Goal: Check status: Check status

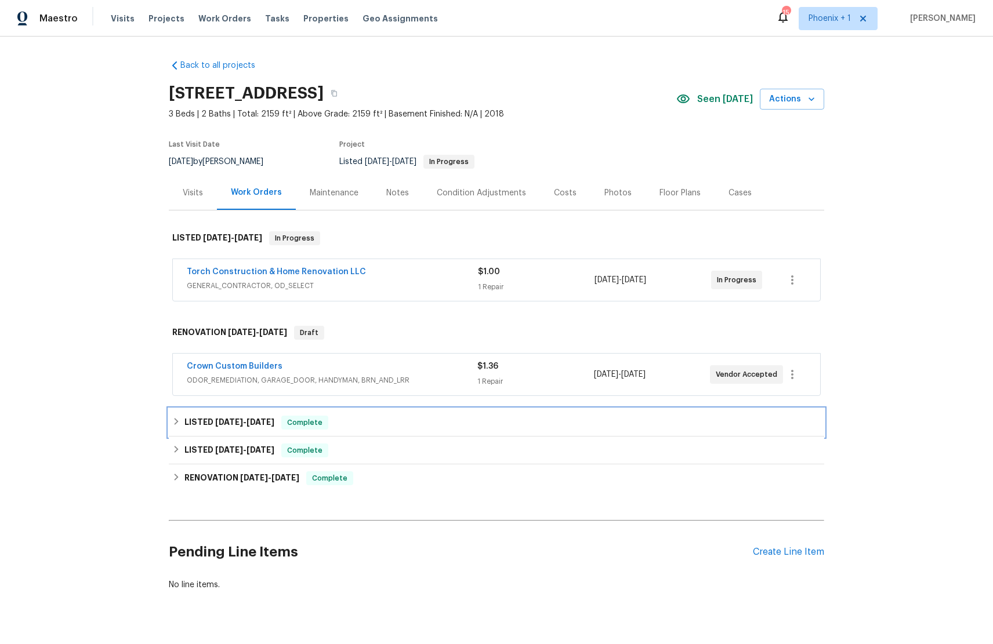
drag, startPoint x: 198, startPoint y: 413, endPoint x: 212, endPoint y: 413, distance: 14.5
click at [198, 411] on div "LISTED [DATE] - [DATE] Complete" at bounding box center [496, 423] width 655 height 28
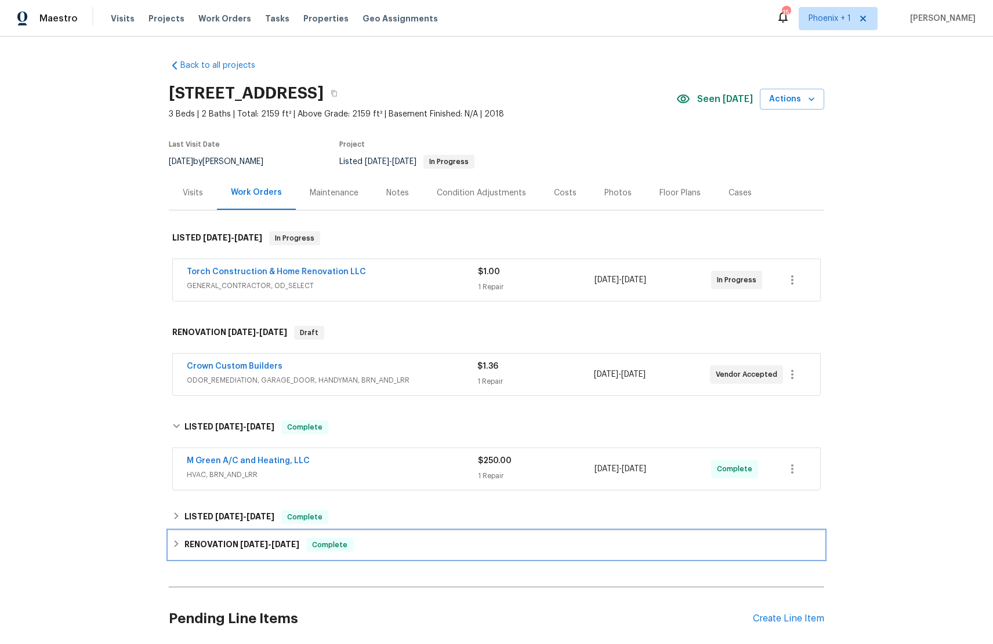
drag, startPoint x: 241, startPoint y: 541, endPoint x: 262, endPoint y: 536, distance: 20.8
click at [241, 411] on span "[DATE]" at bounding box center [254, 544] width 28 height 8
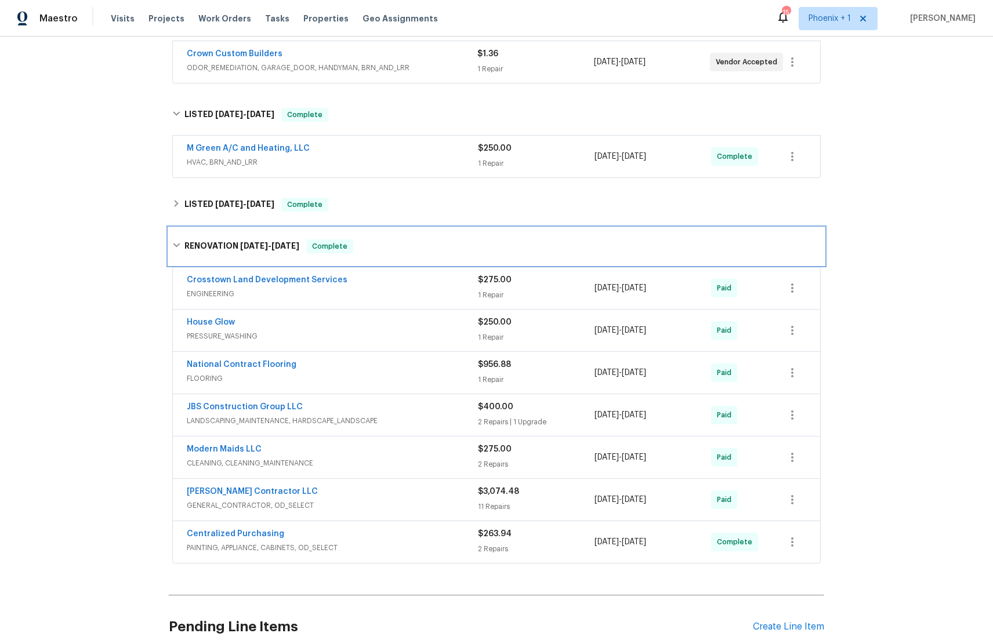
scroll to position [323, 0]
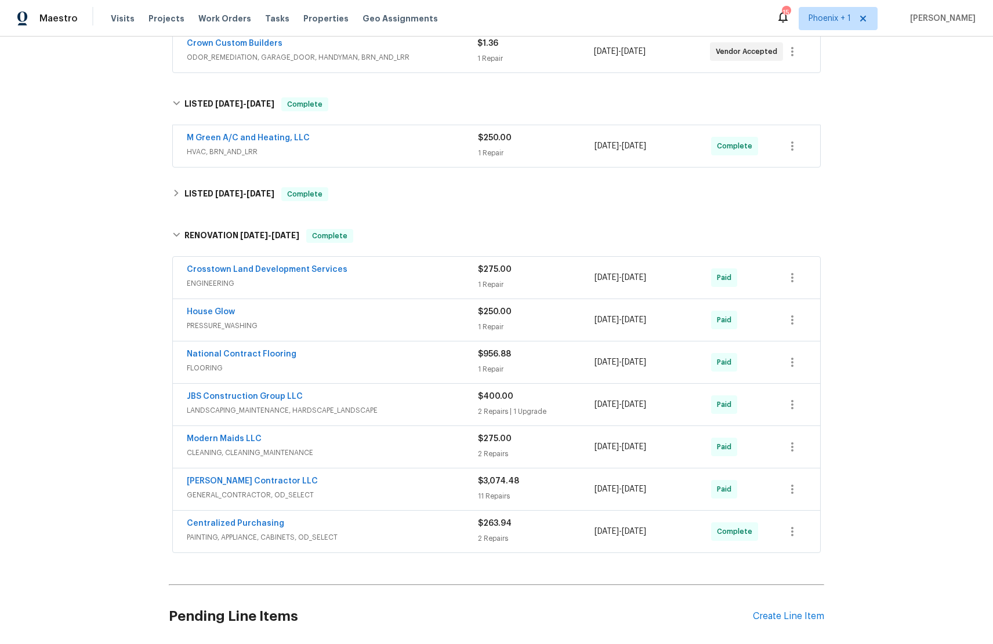
click at [408, 411] on div "[PERSON_NAME] Contractor LLC" at bounding box center [332, 483] width 291 height 14
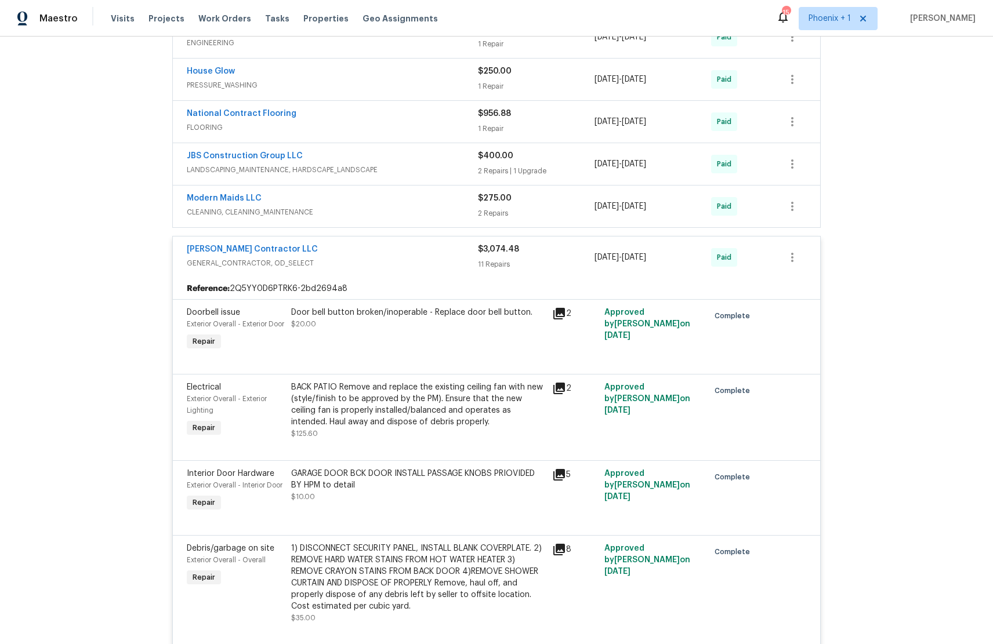
scroll to position [566, 0]
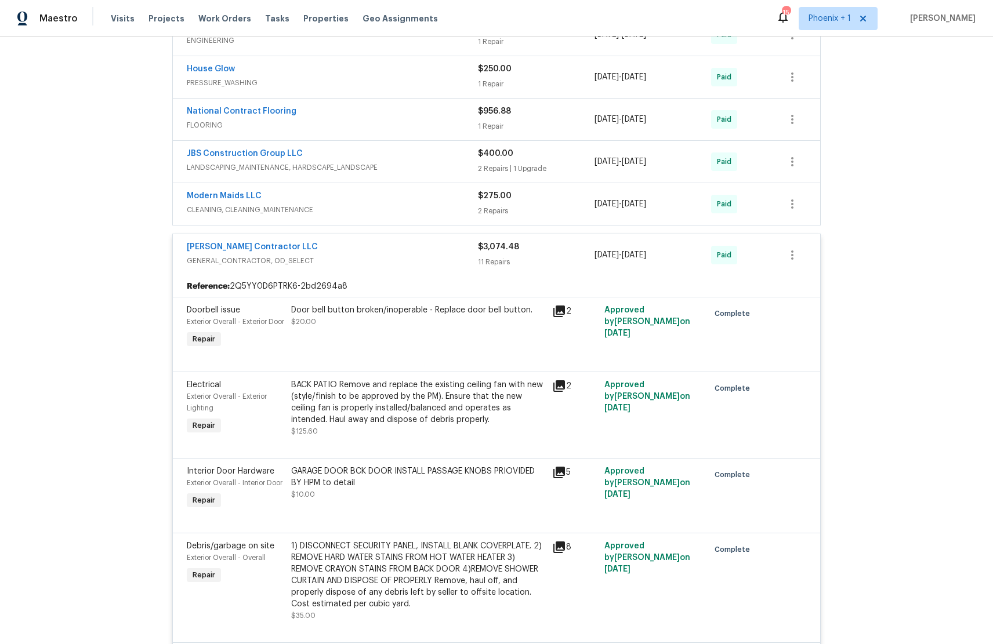
click at [360, 325] on div "Door bell button broken/inoperable - Replace door bell button. $20.00" at bounding box center [418, 315] width 254 height 23
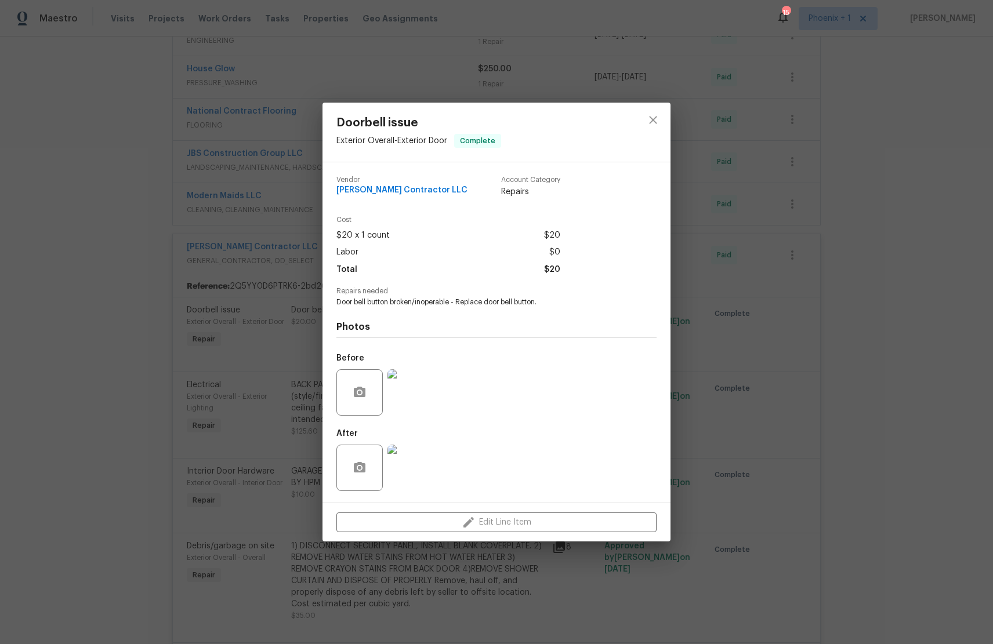
click at [138, 361] on div "Doorbell issue Exterior Overall - Exterior Door Complete Vendor [PERSON_NAME] C…" at bounding box center [496, 322] width 993 height 644
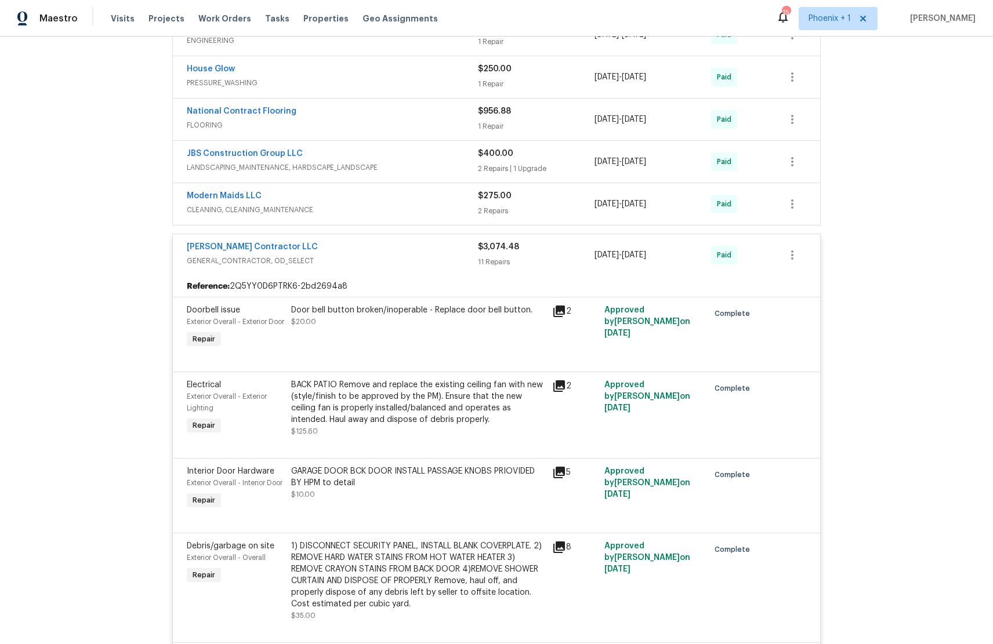
click at [251, 404] on span "Exterior Overall - Exterior Lighting" at bounding box center [227, 402] width 80 height 19
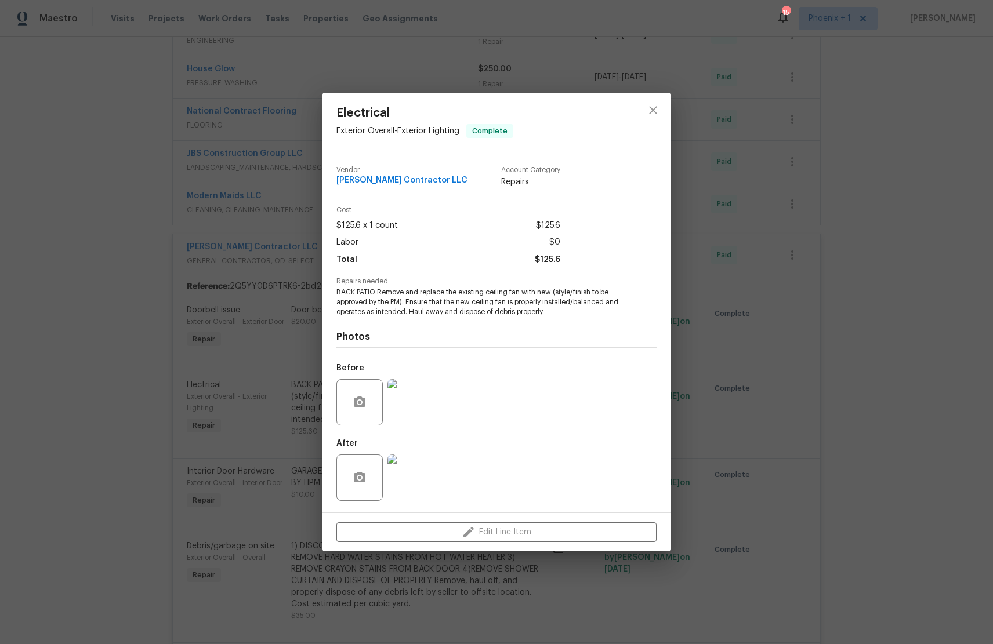
click at [138, 356] on div "Electrical Exterior Overall - Exterior Lighting Complete Vendor [PERSON_NAME] C…" at bounding box center [496, 322] width 993 height 644
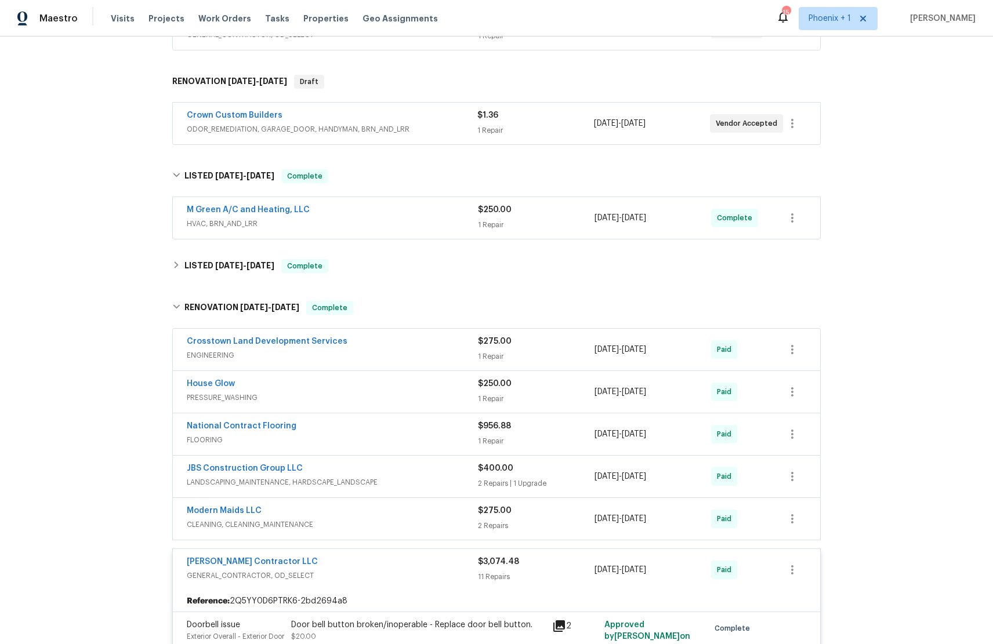
scroll to position [250, 0]
